Goal: Check status: Check status

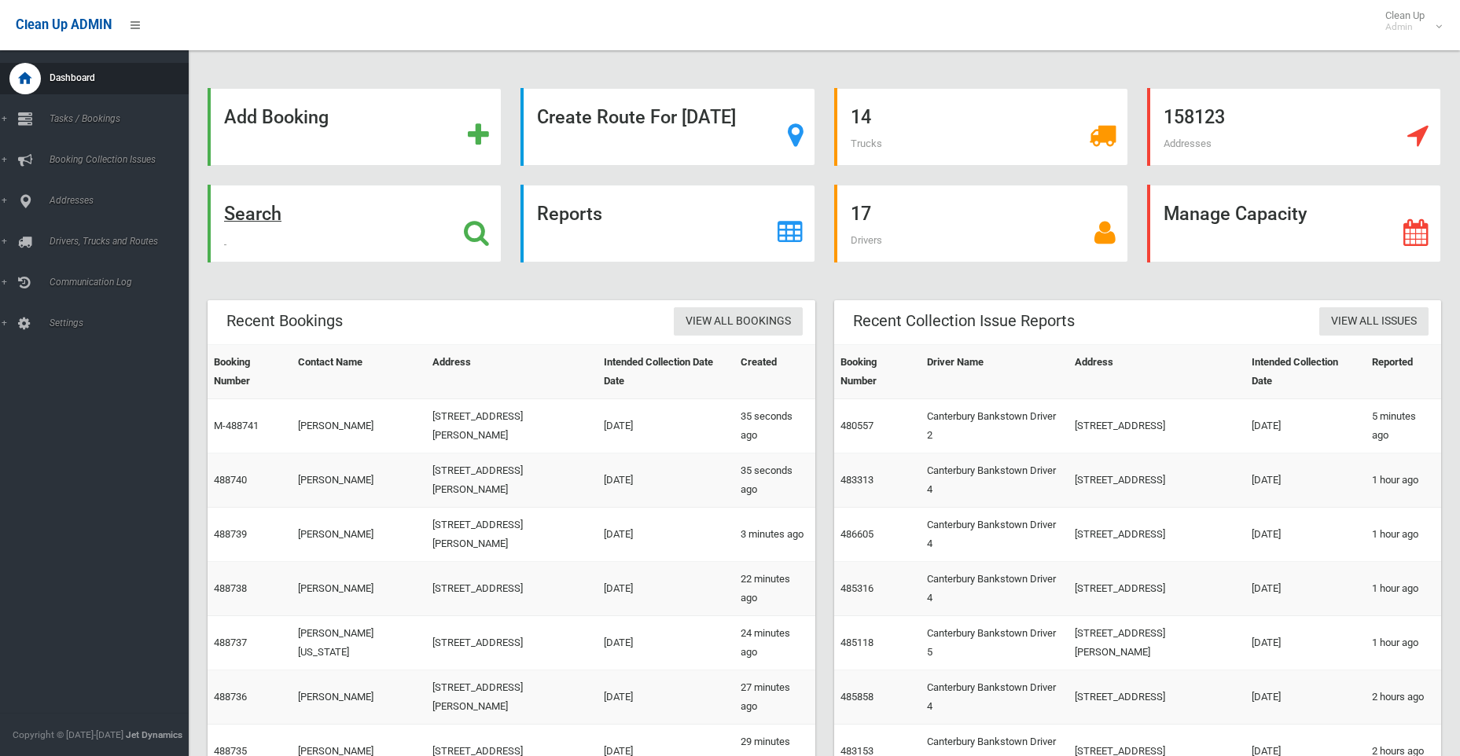
click at [266, 216] on strong "Search" at bounding box center [252, 214] width 57 height 22
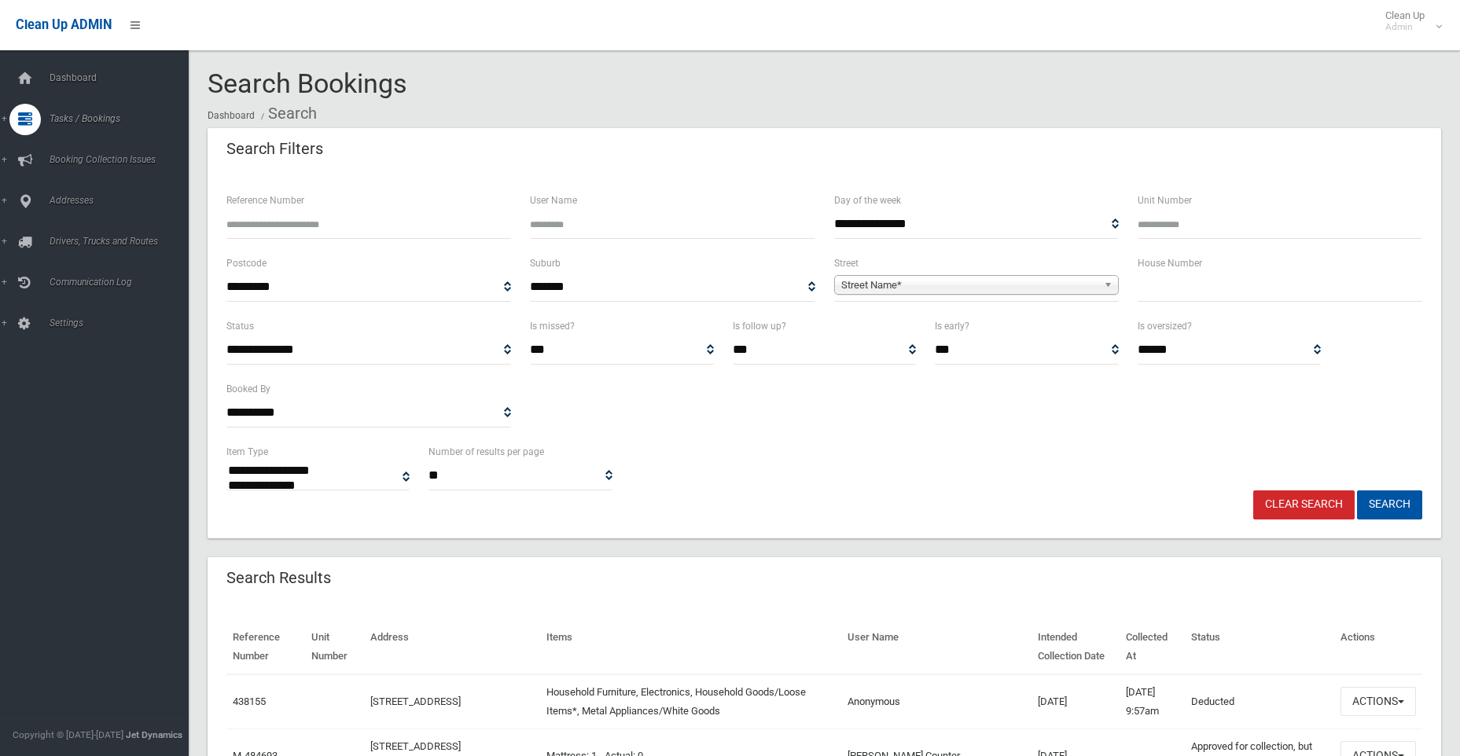
select select
click at [1192, 290] on input "text" at bounding box center [1279, 287] width 285 height 29
type input "***"
click at [873, 287] on span "Street Name*" at bounding box center [969, 285] width 256 height 19
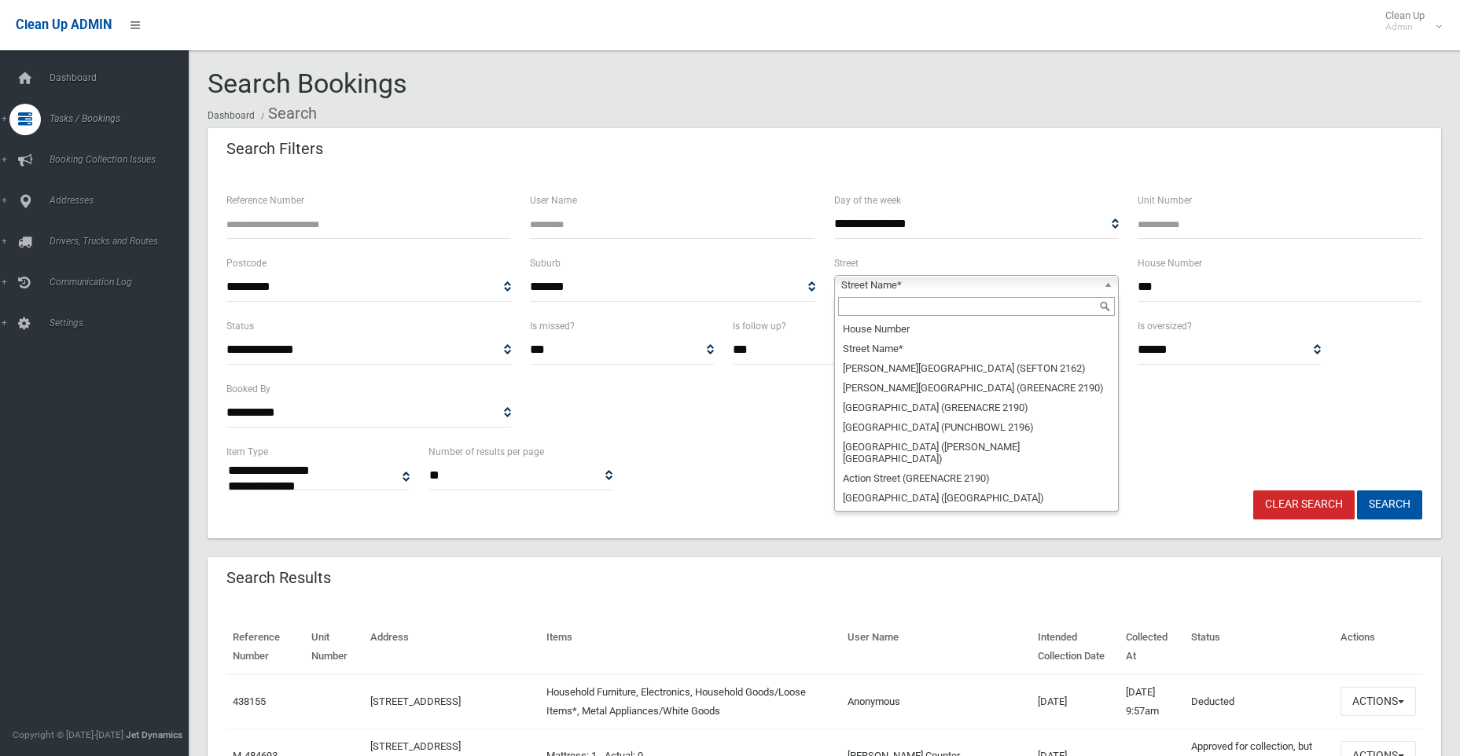
click at [892, 310] on input "text" at bounding box center [976, 306] width 277 height 19
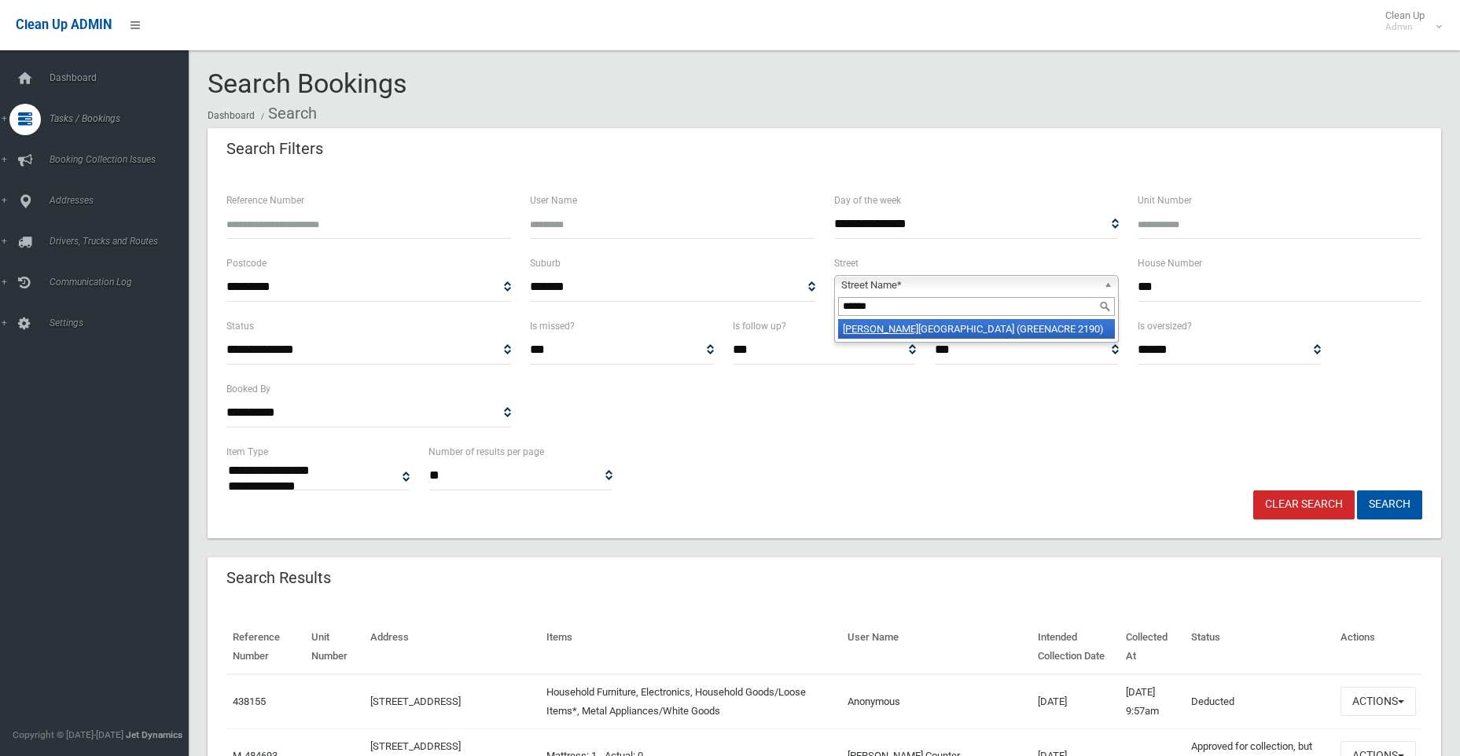
type input "******"
click at [898, 332] on li "O'[PERSON_NAME][GEOGRAPHIC_DATA] (GREENACRE 2190)" at bounding box center [976, 329] width 277 height 20
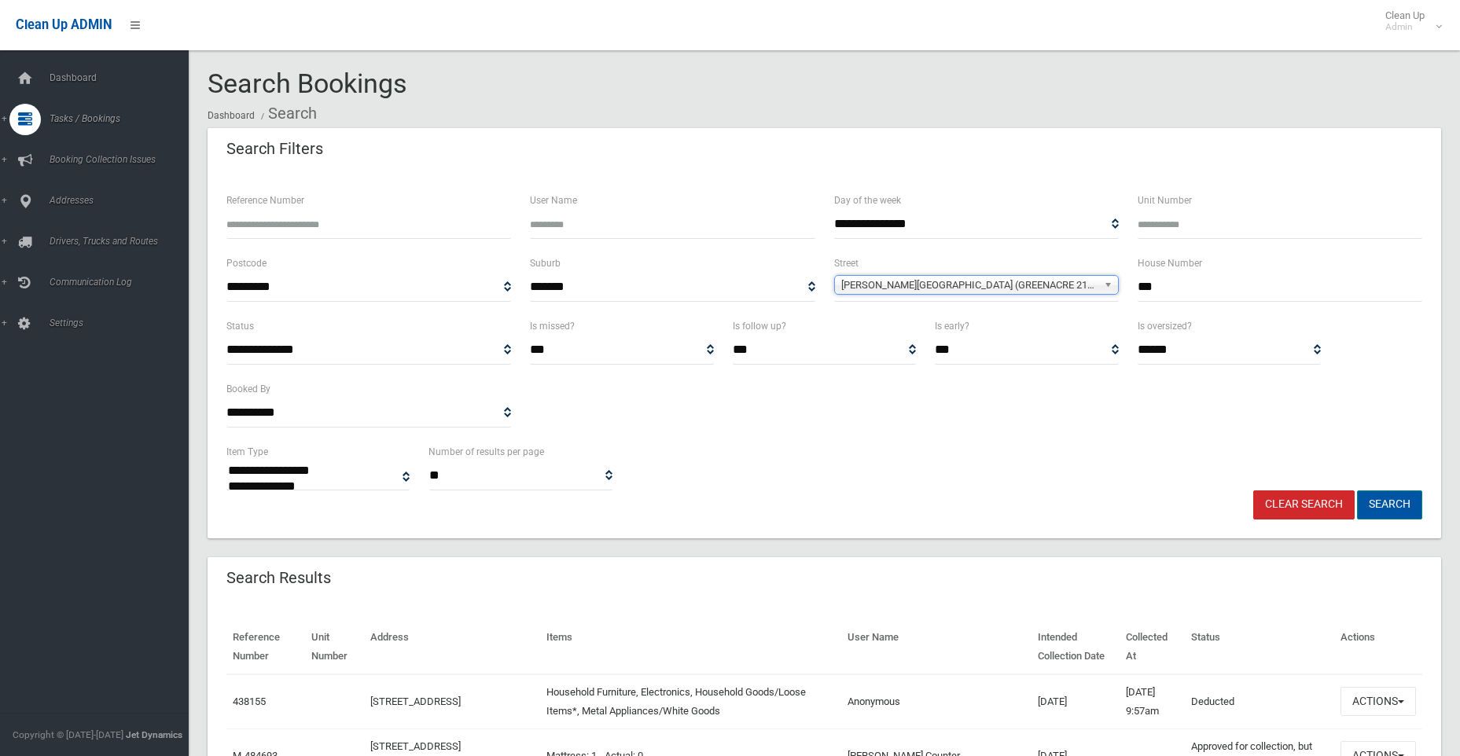
click at [1389, 507] on button "Search" at bounding box center [1389, 505] width 65 height 29
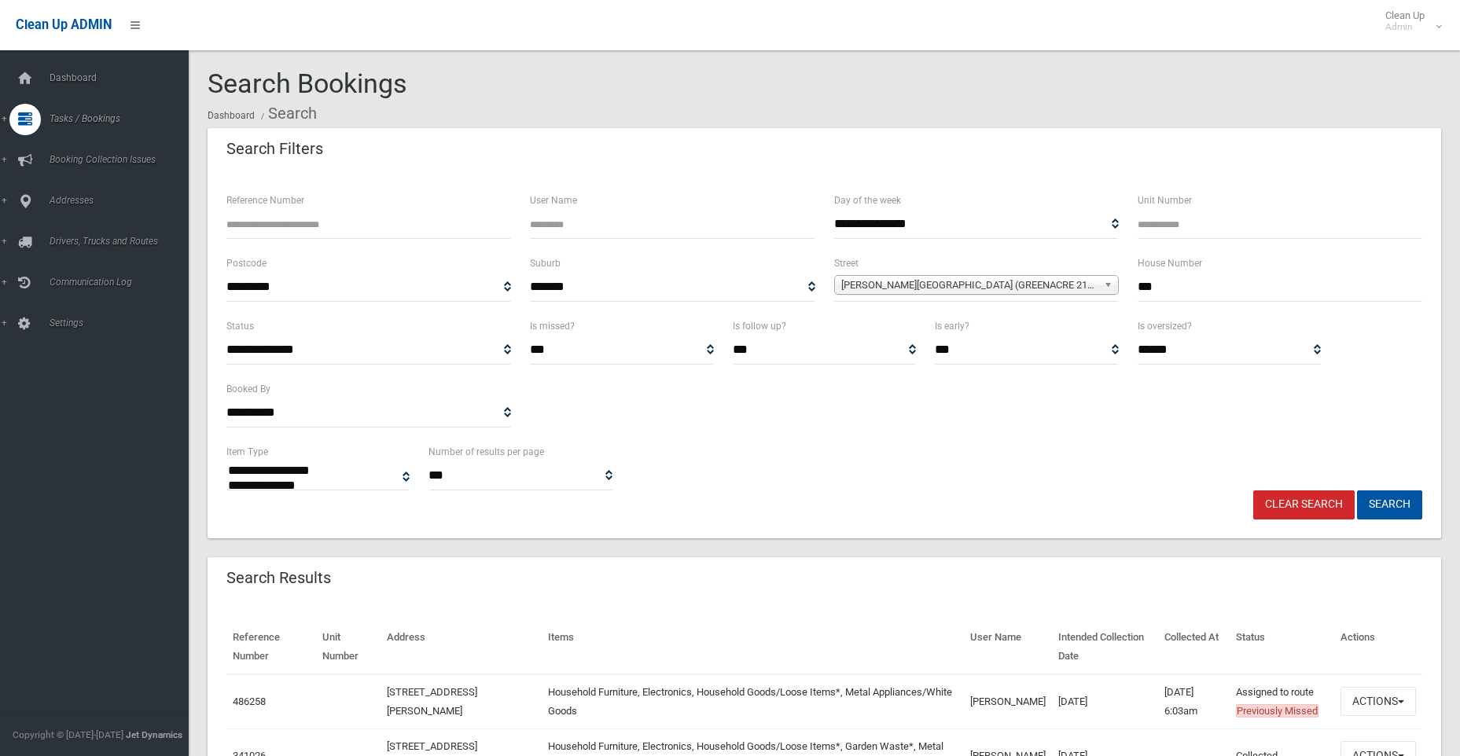
select select
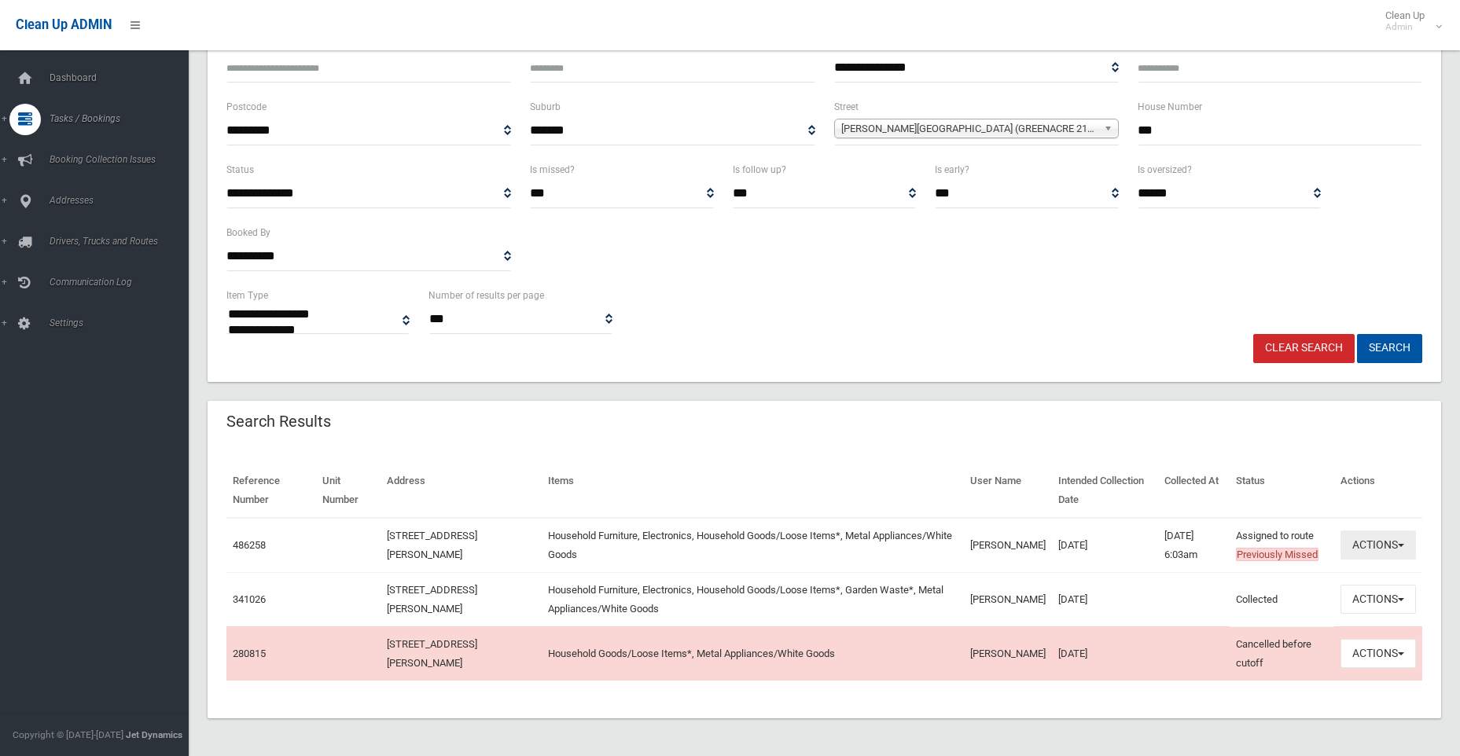
click at [1376, 546] on button "Actions" at bounding box center [1377, 545] width 75 height 29
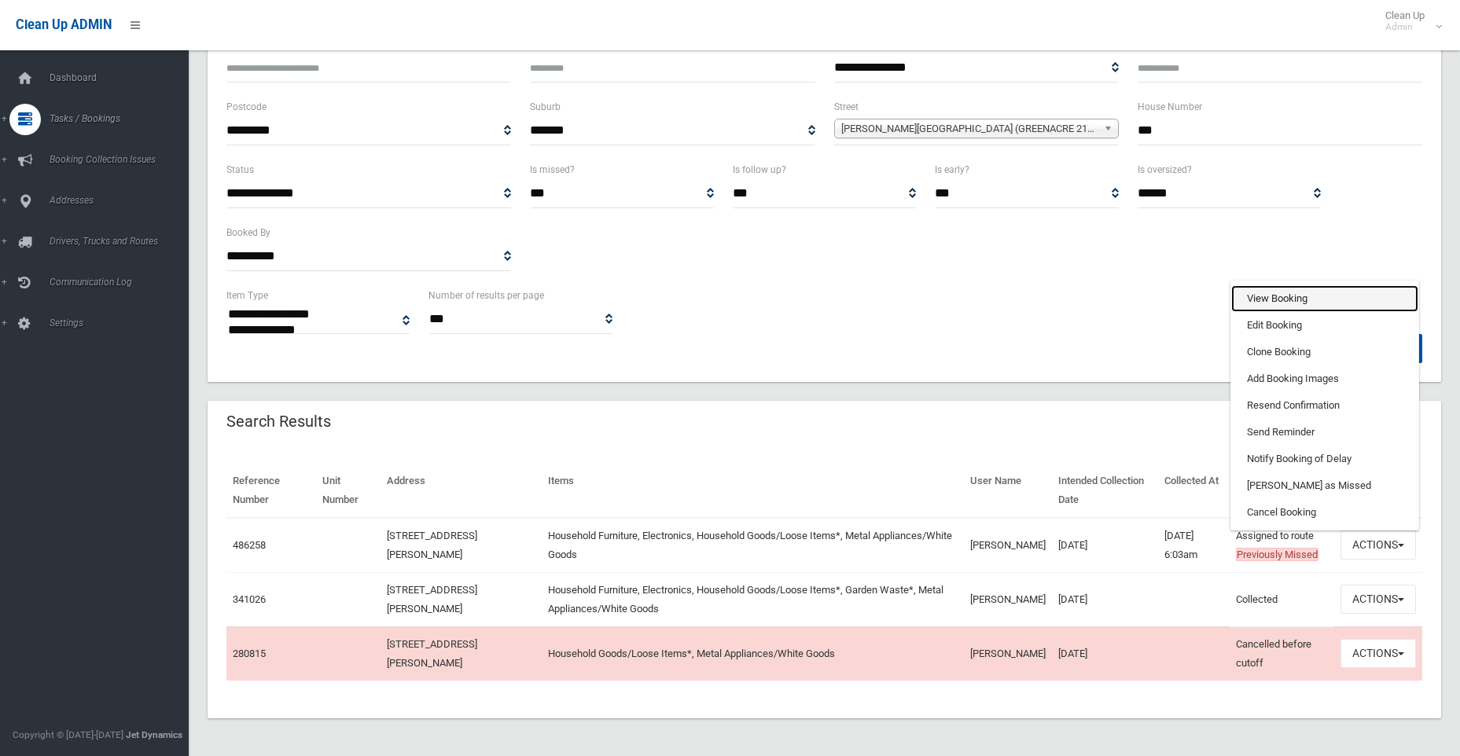
click at [1277, 298] on link "View Booking" at bounding box center [1324, 298] width 187 height 27
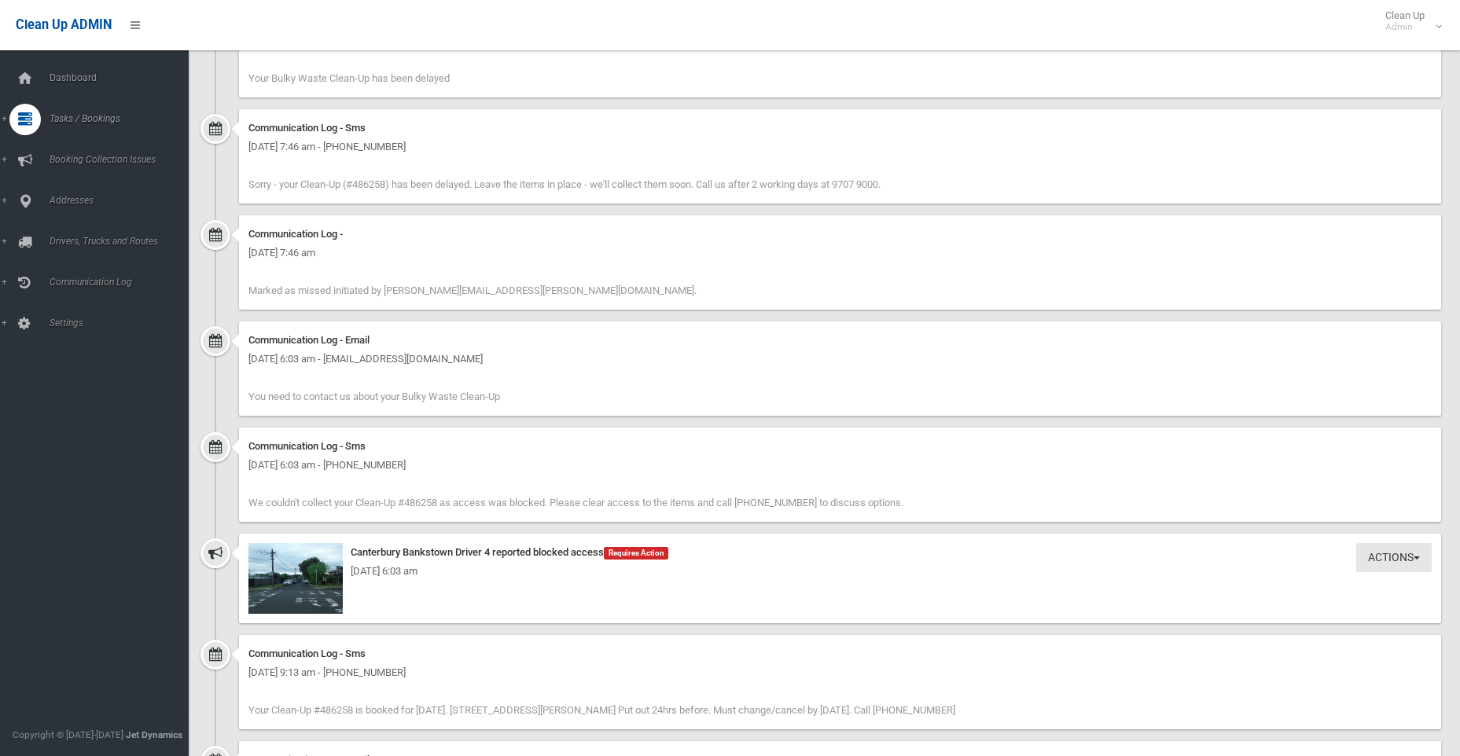
scroll to position [1336, 0]
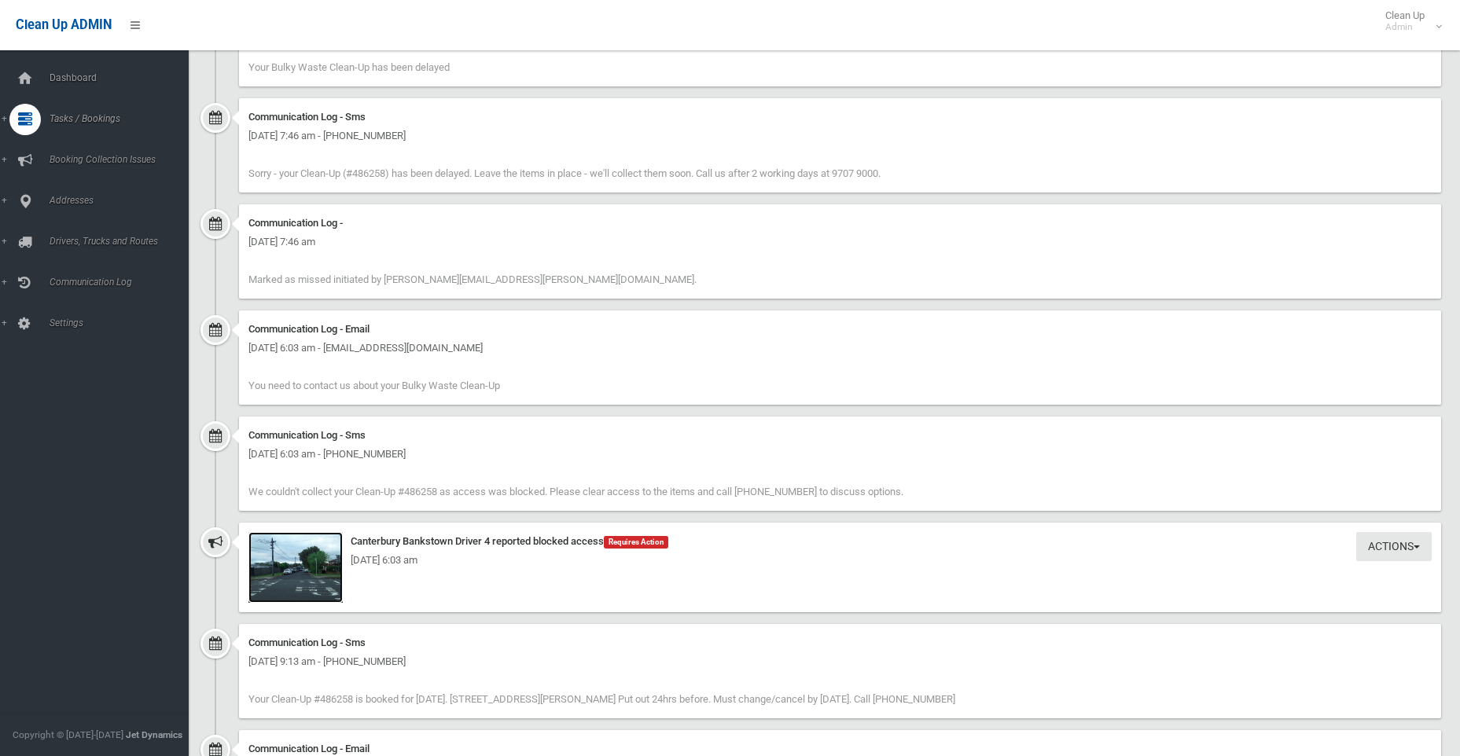
click at [307, 571] on img at bounding box center [295, 567] width 94 height 71
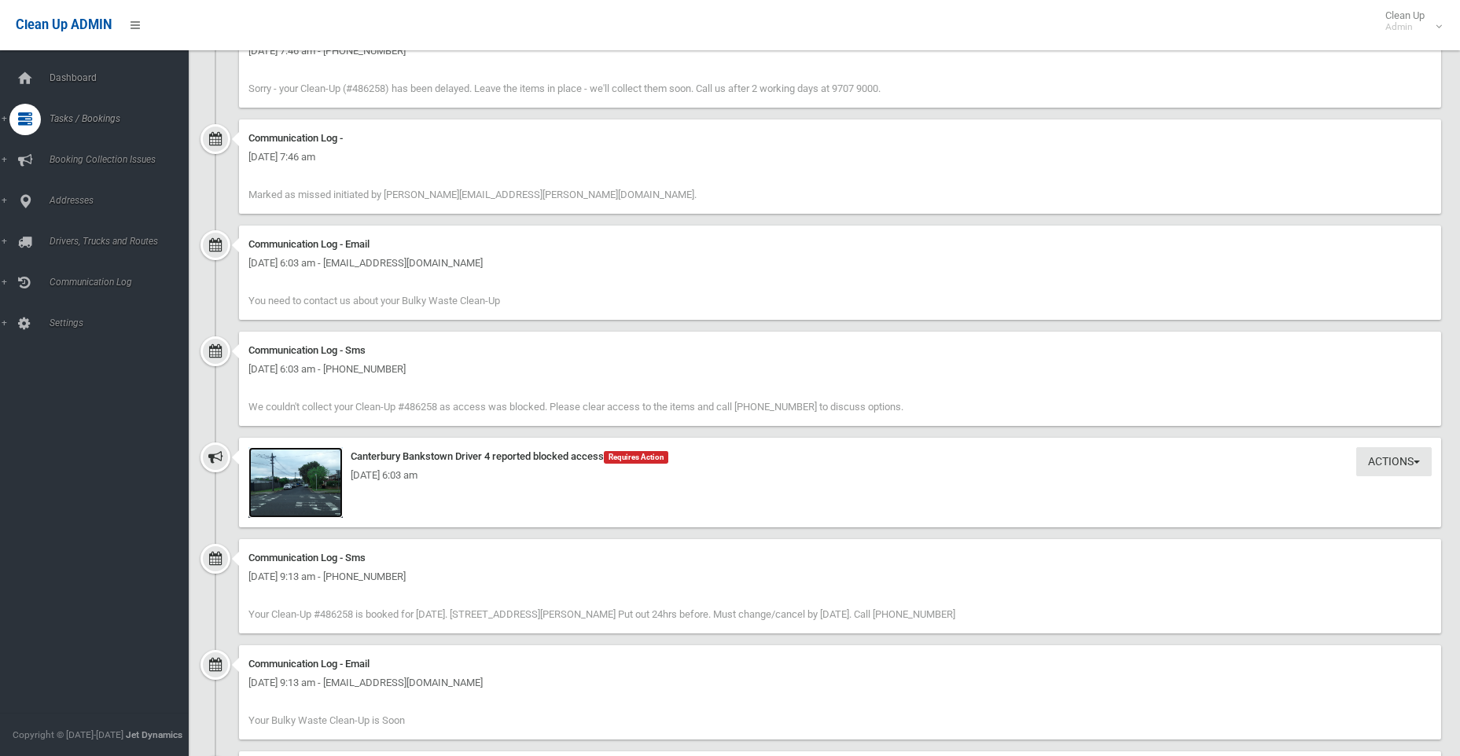
scroll to position [1657, 0]
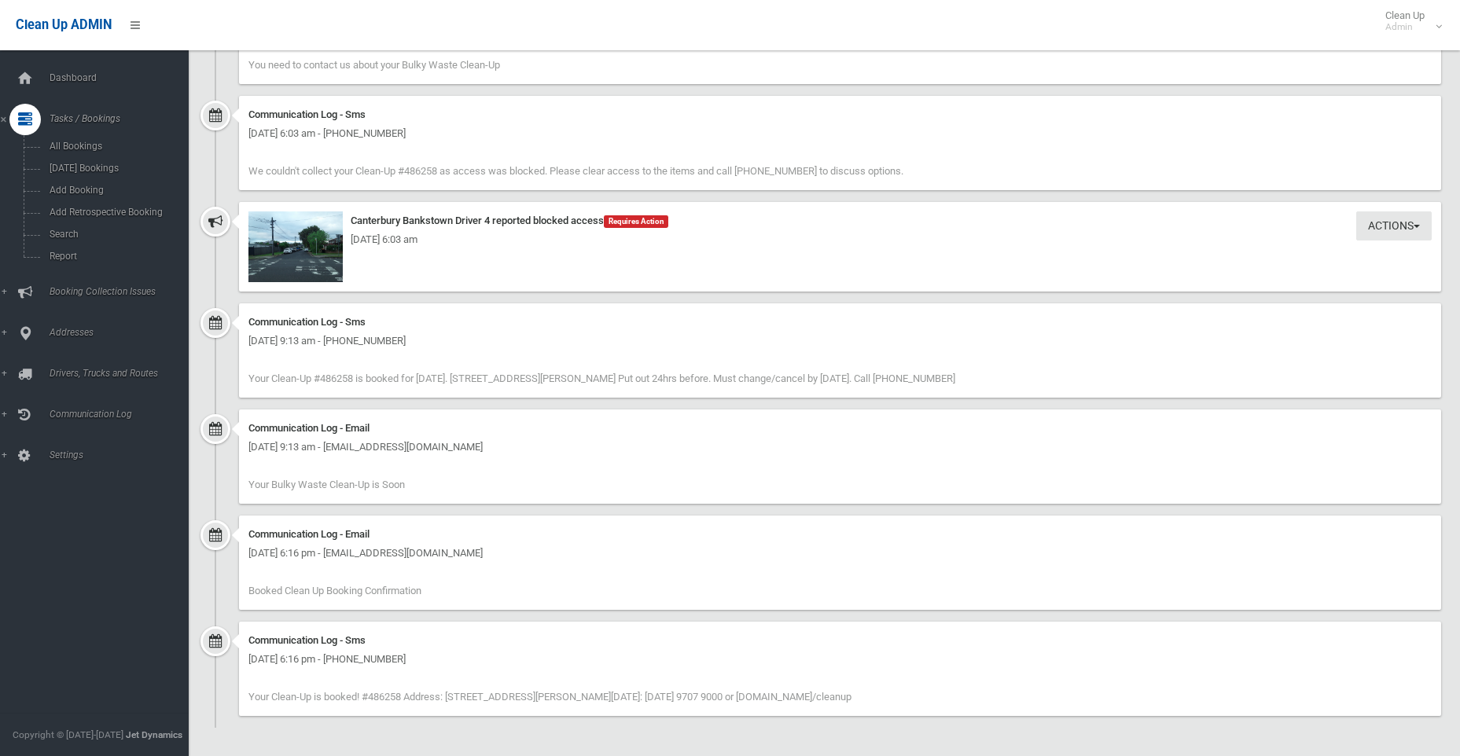
click at [294, 246] on div "Monday 29th September 2025 - 6:03 am" at bounding box center [839, 239] width 1183 height 19
click at [300, 255] on img at bounding box center [295, 246] width 94 height 71
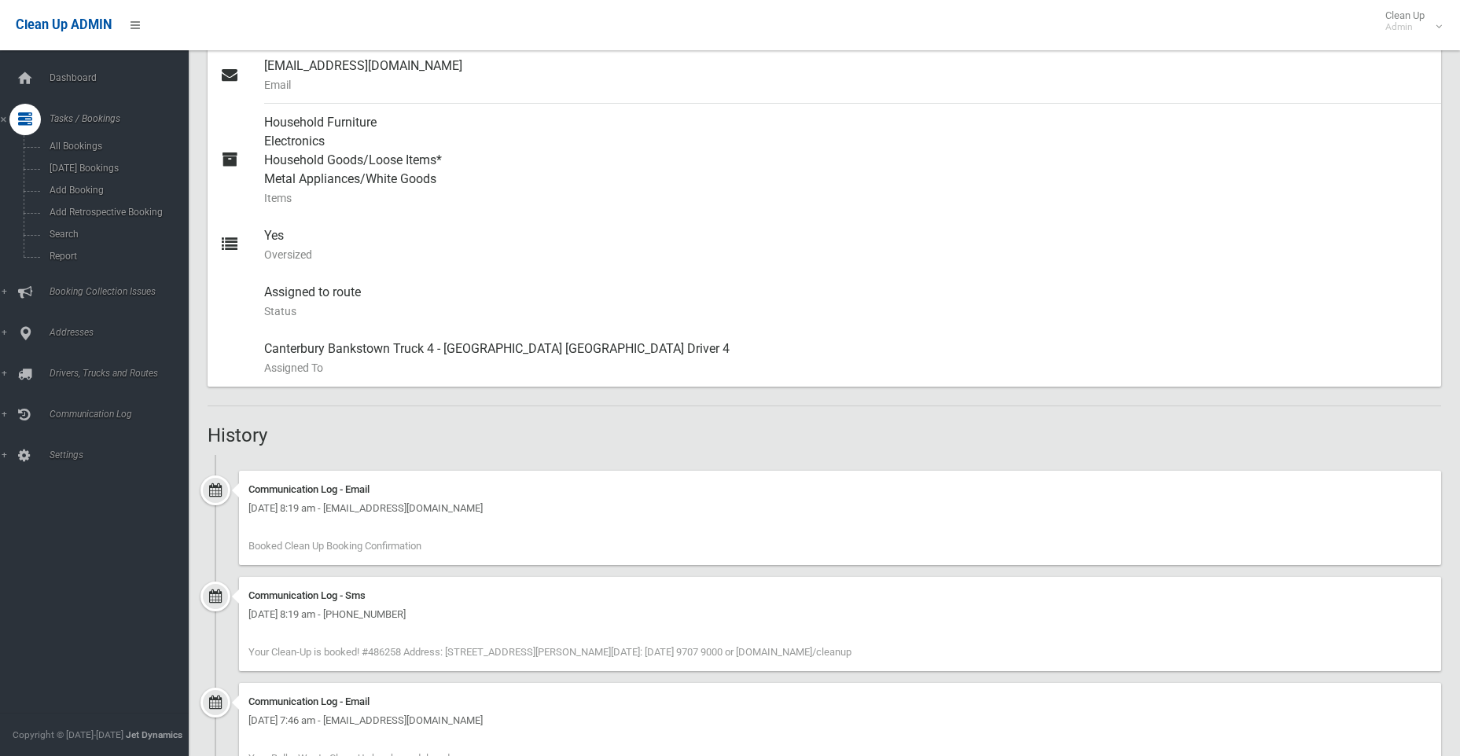
scroll to position [478, 0]
